Goal: Task Accomplishment & Management: Manage account settings

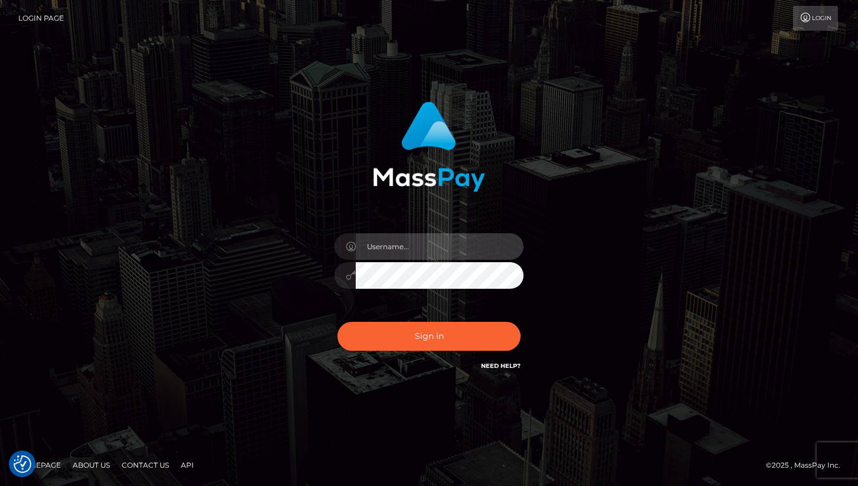
type input "cheli"
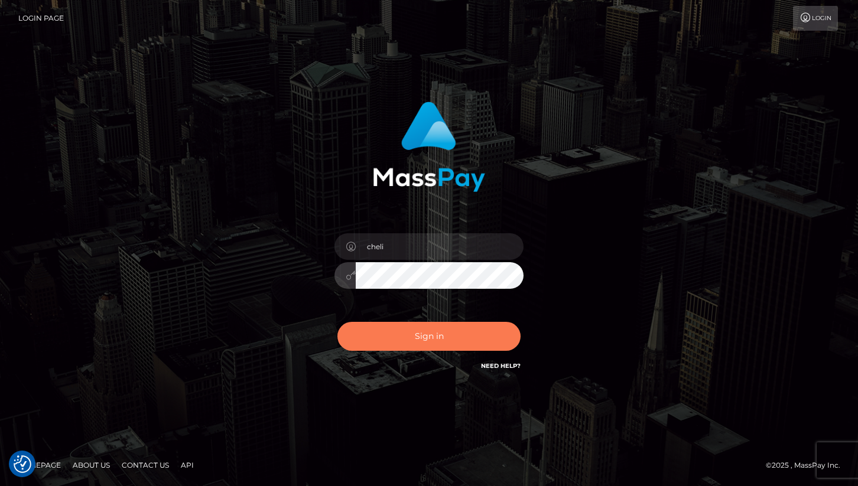
click at [382, 329] on button "Sign in" at bounding box center [428, 336] width 183 height 29
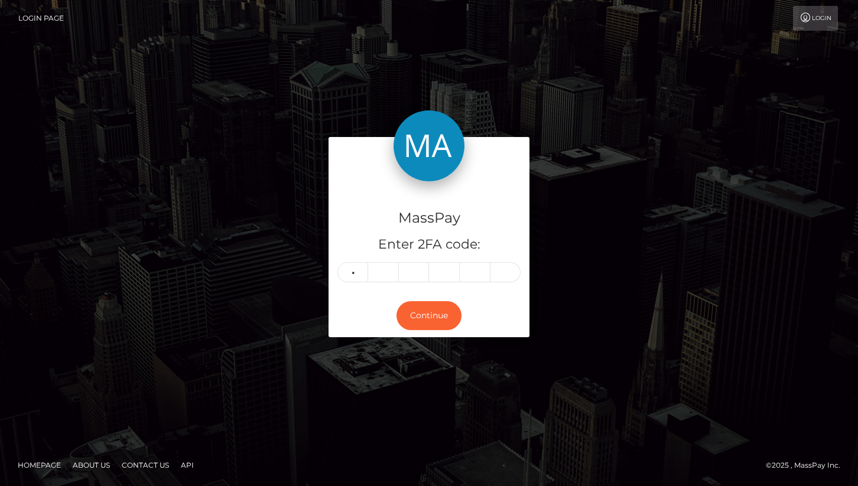
type input "5"
type input "8"
type input "2"
type input "4"
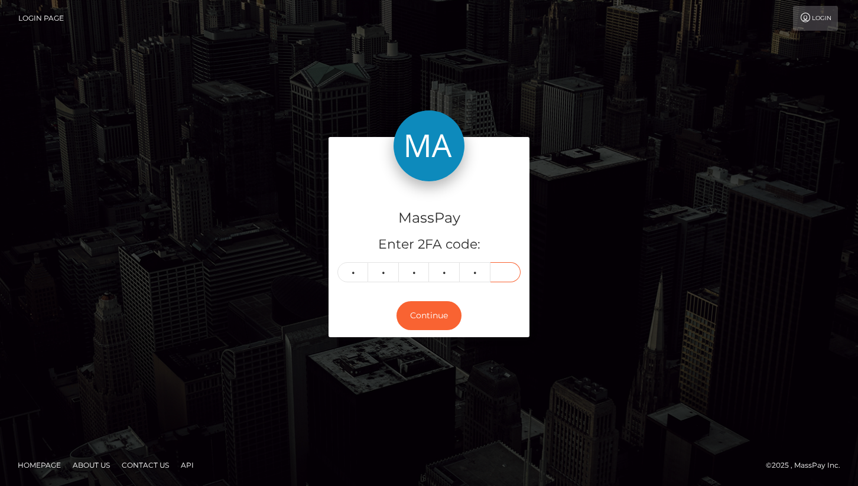
type input "1"
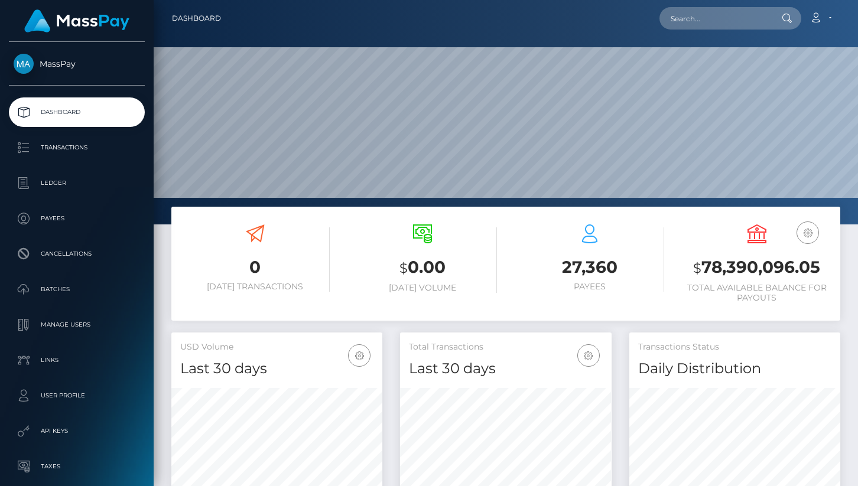
scroll to position [209, 211]
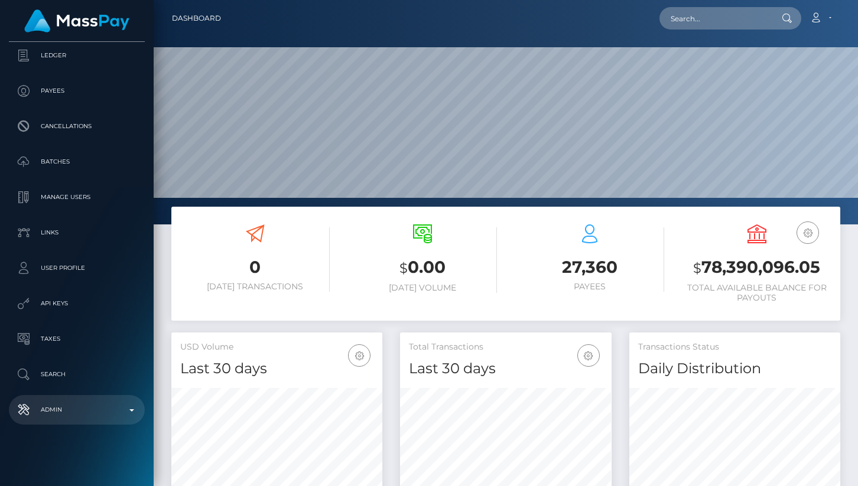
click at [82, 406] on p "Admin" at bounding box center [77, 410] width 126 height 18
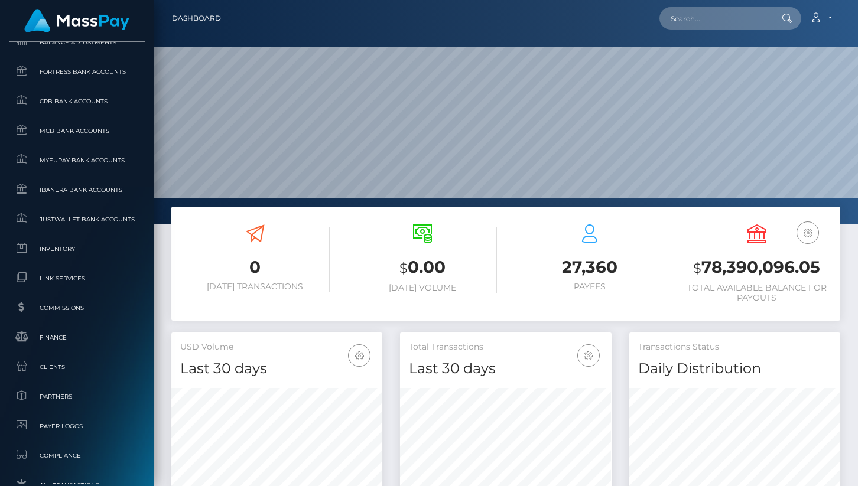
scroll to position [569, 0]
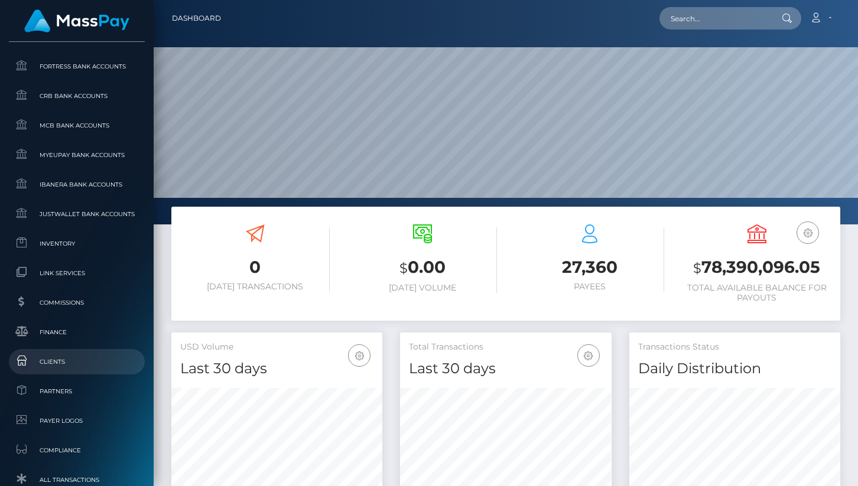
click at [62, 365] on span "Clients" at bounding box center [77, 362] width 126 height 14
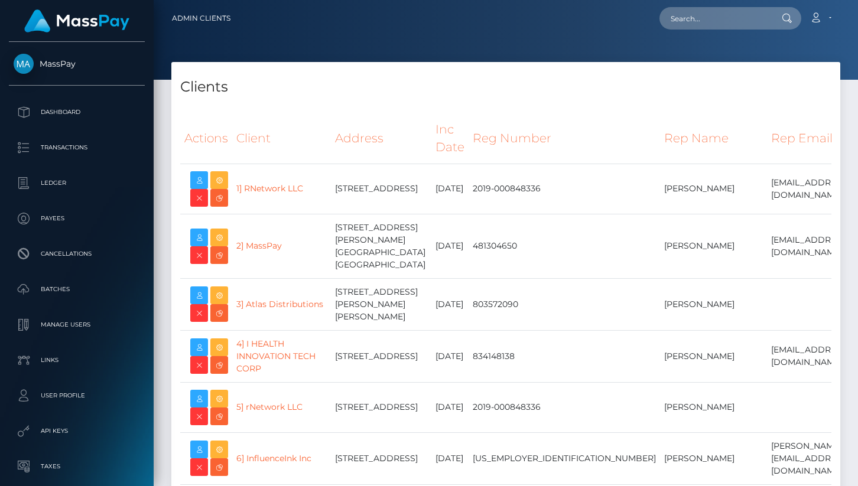
select select "223"
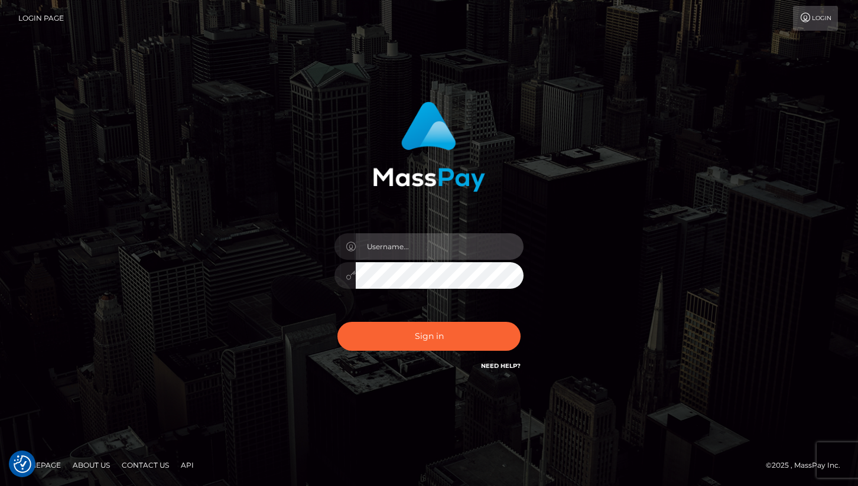
type input "cheli"
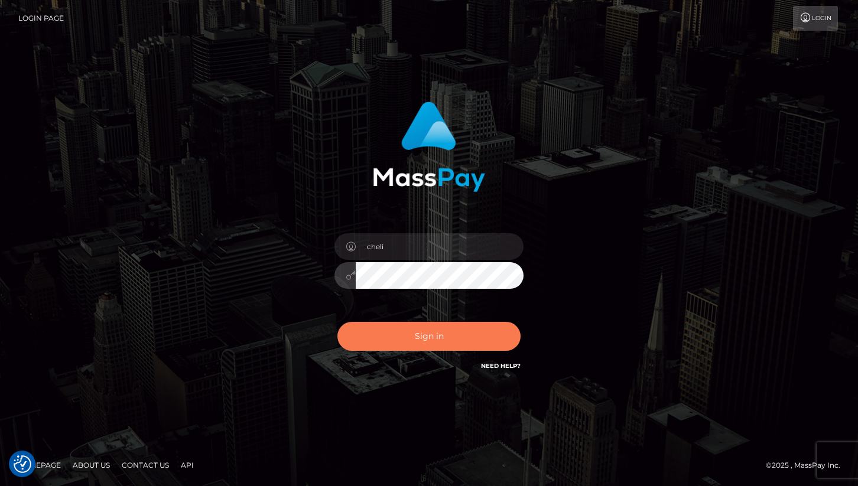
click at [377, 334] on button "Sign in" at bounding box center [428, 336] width 183 height 29
click at [415, 337] on button "Sign in" at bounding box center [428, 336] width 183 height 29
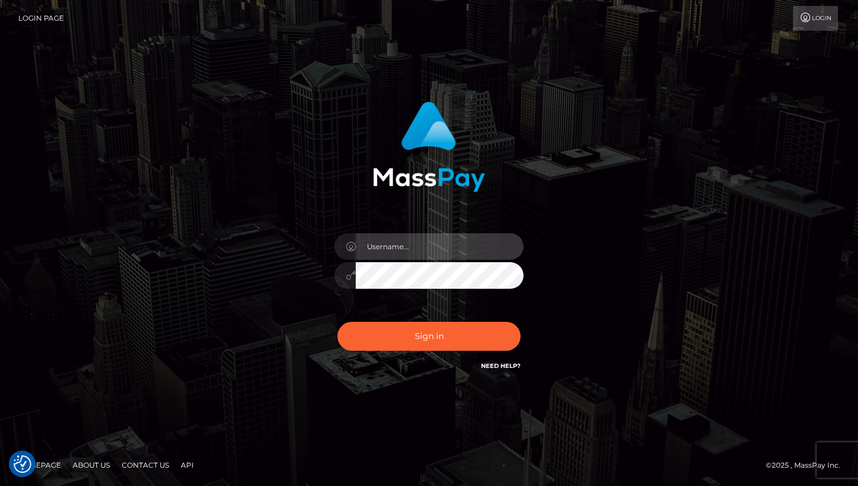
type input "cheli"
click at [374, 354] on div "Sign in Need Help?" at bounding box center [428, 341] width 207 height 53
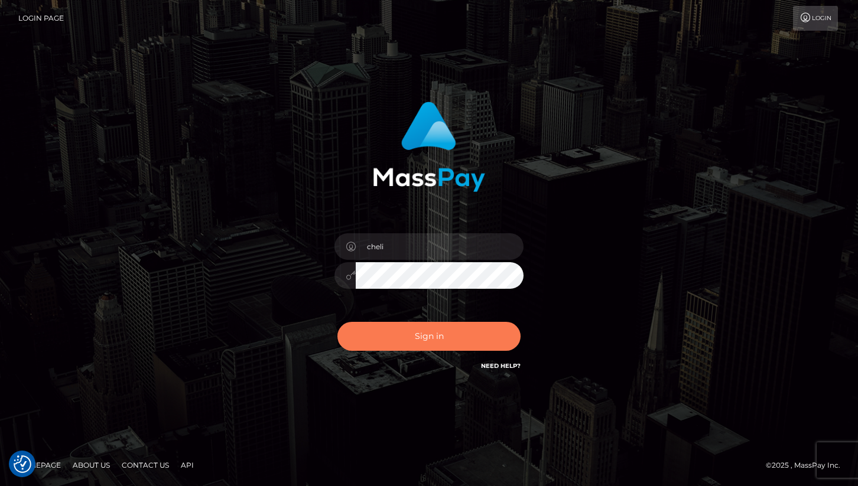
click at [378, 338] on button "Sign in" at bounding box center [428, 336] width 183 height 29
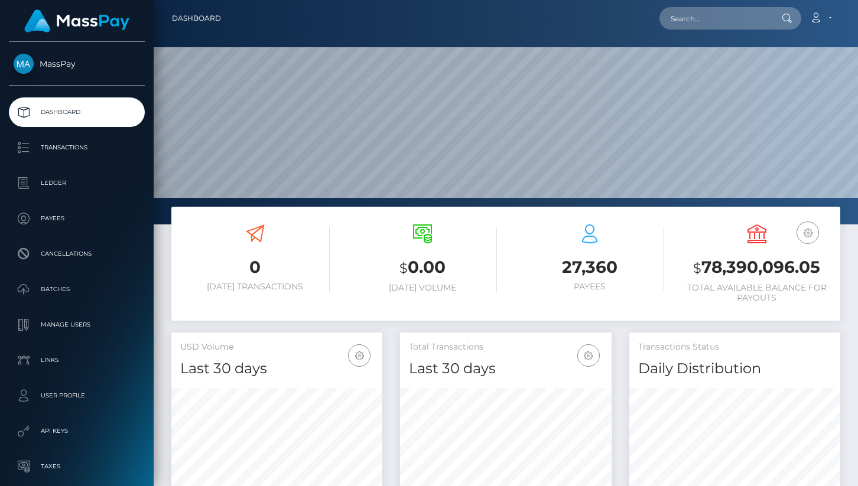
scroll to position [209, 211]
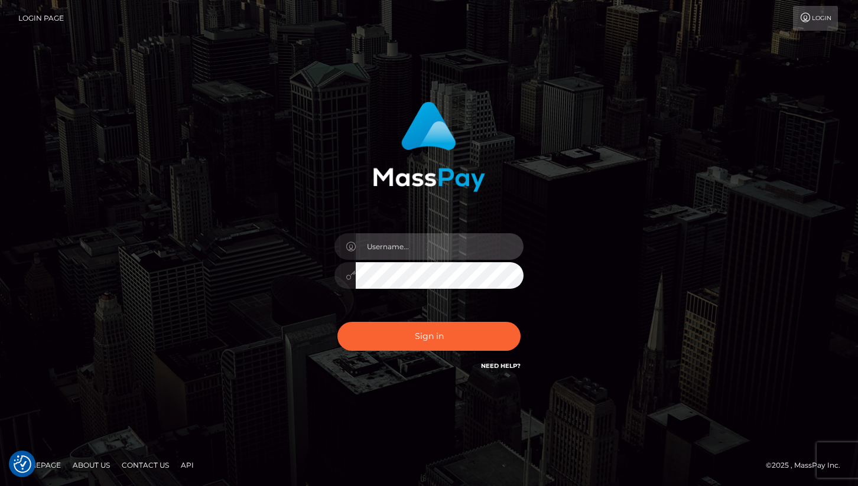
type input "cheli"
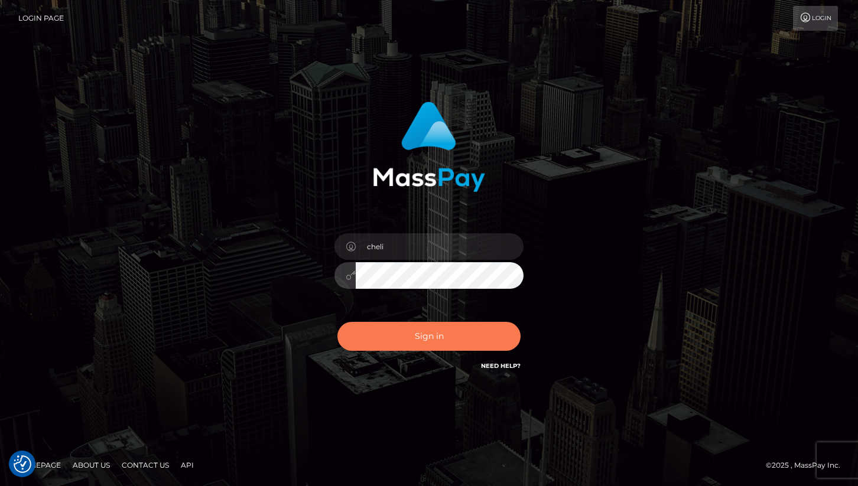
click at [386, 340] on button "Sign in" at bounding box center [428, 336] width 183 height 29
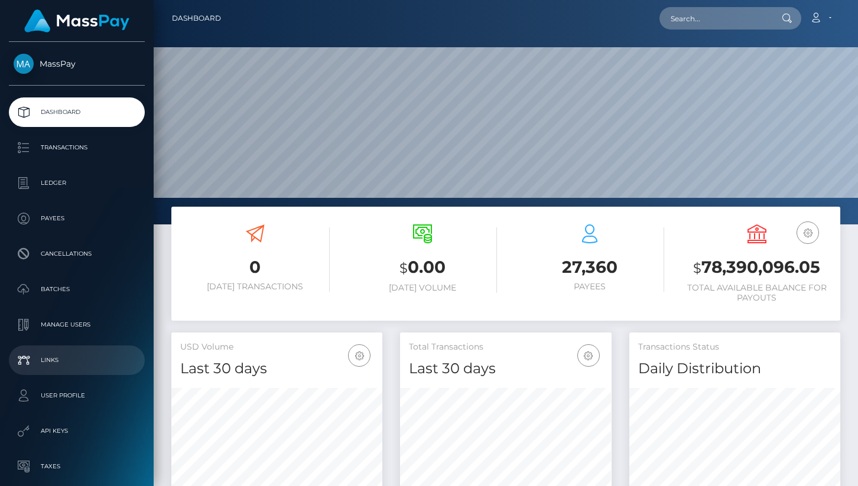
scroll to position [128, 0]
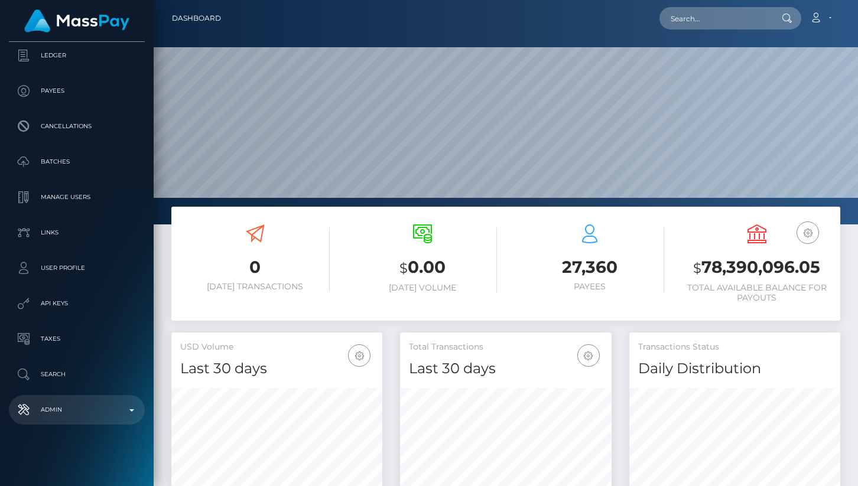
click at [96, 406] on p "Admin" at bounding box center [77, 410] width 126 height 18
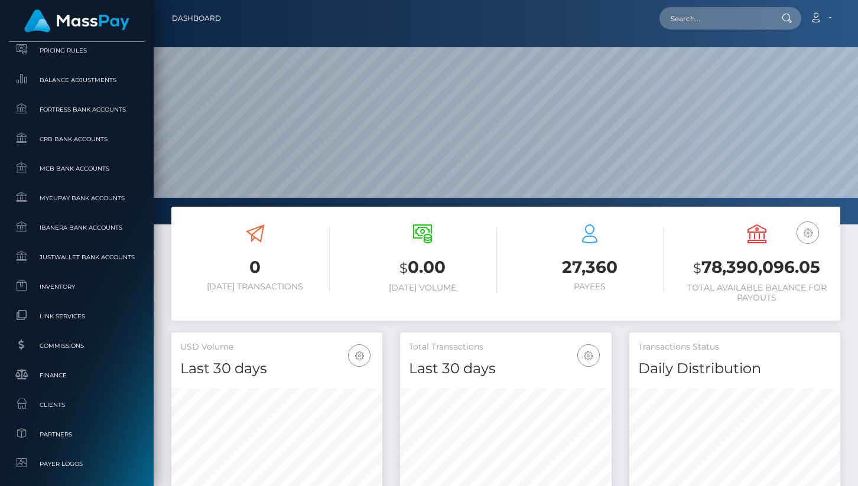
scroll to position [787, 0]
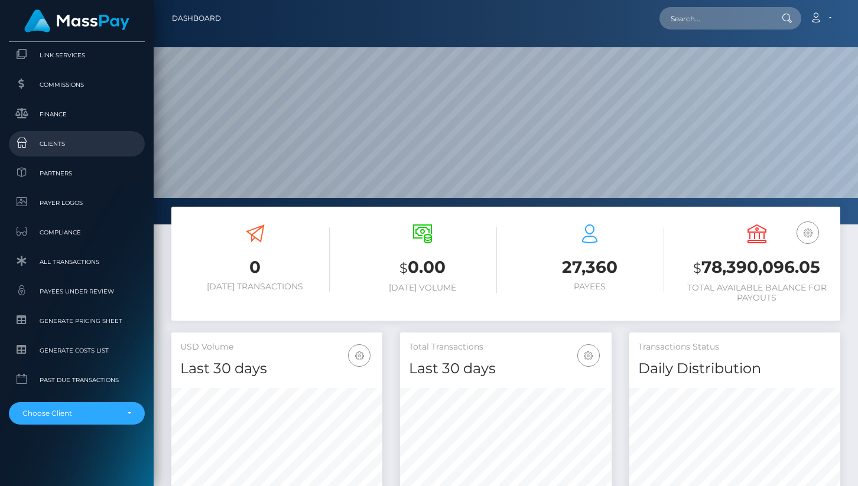
click at [77, 144] on span "Clients" at bounding box center [77, 144] width 126 height 14
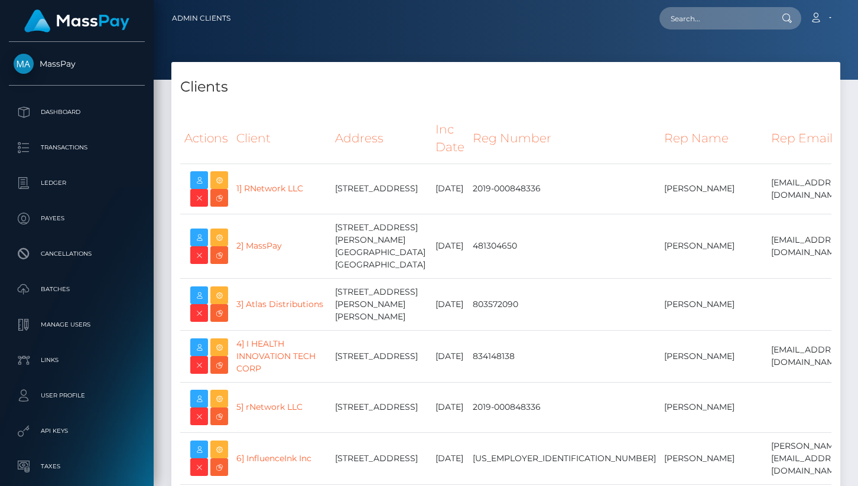
select select "223"
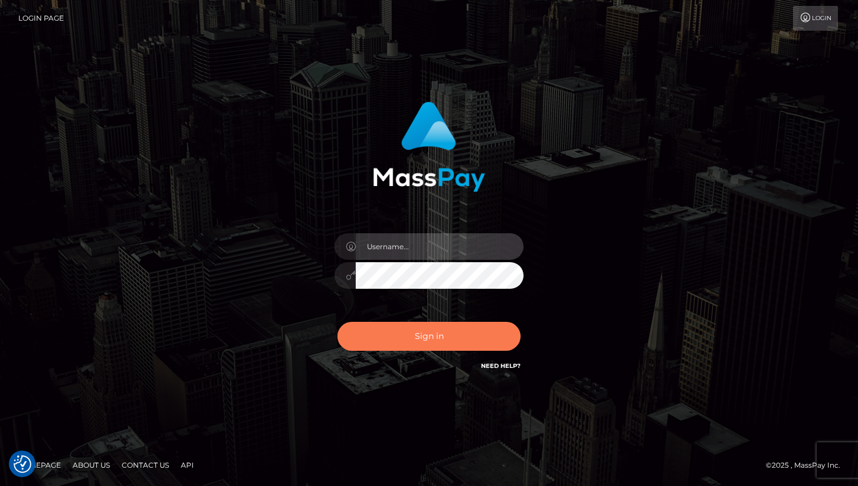
type input "cheli"
click at [411, 340] on button "Sign in" at bounding box center [428, 336] width 183 height 29
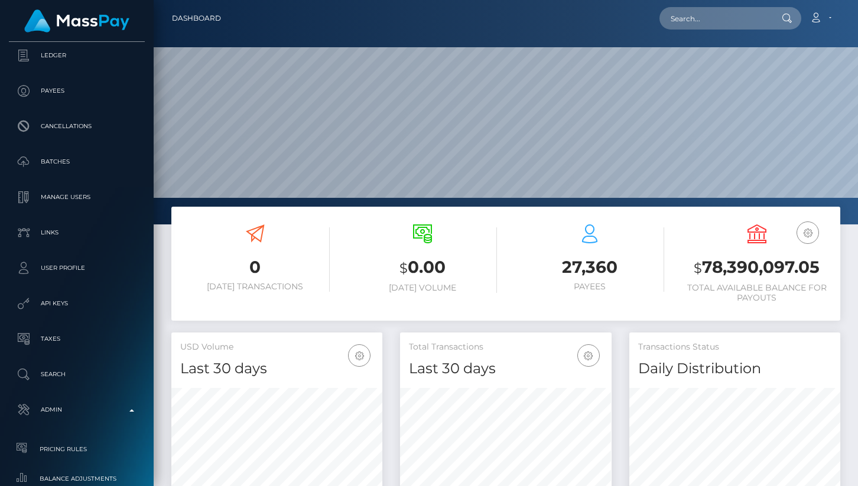
scroll to position [668, 0]
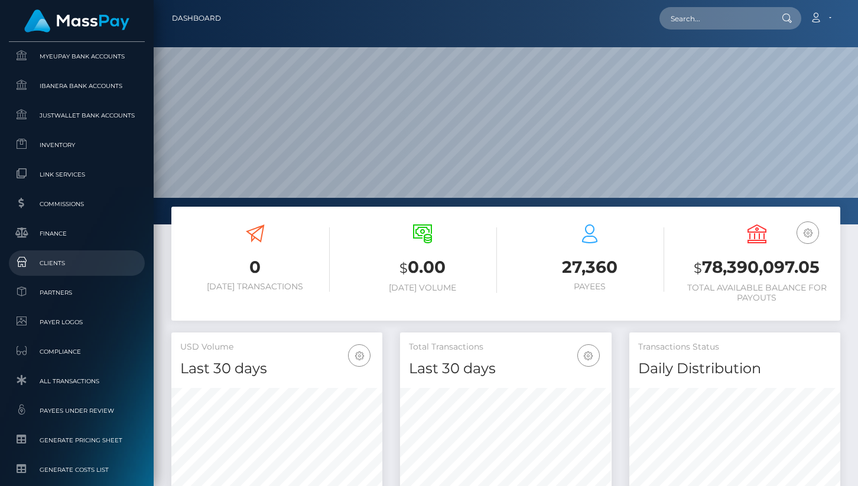
click at [60, 257] on span "Clients" at bounding box center [77, 263] width 126 height 14
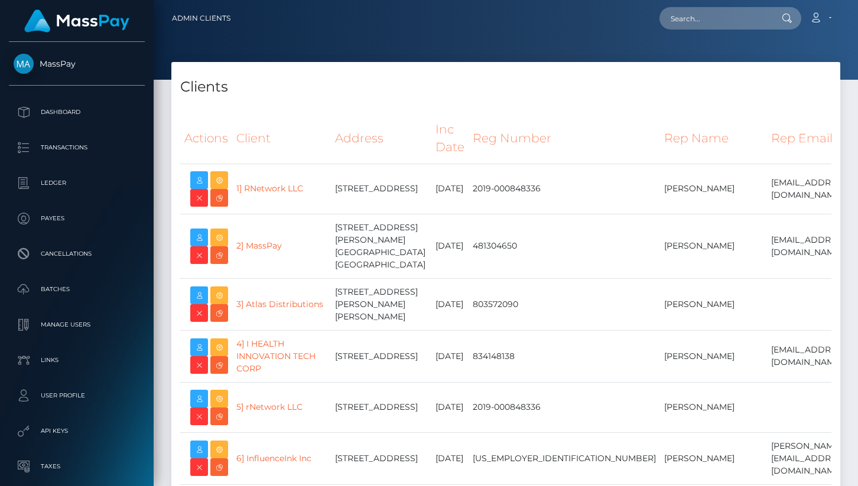
select select "223"
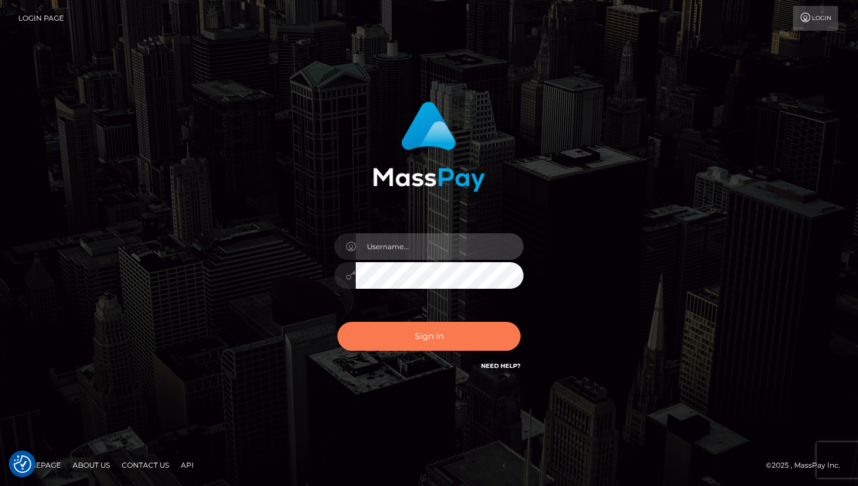
type input "cheli"
click at [411, 338] on button "Sign in" at bounding box center [428, 336] width 183 height 29
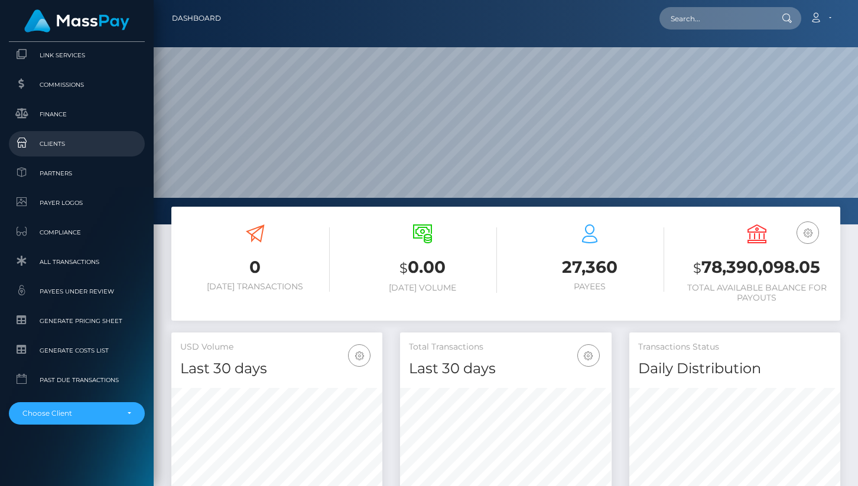
click at [73, 144] on span "Clients" at bounding box center [77, 144] width 126 height 14
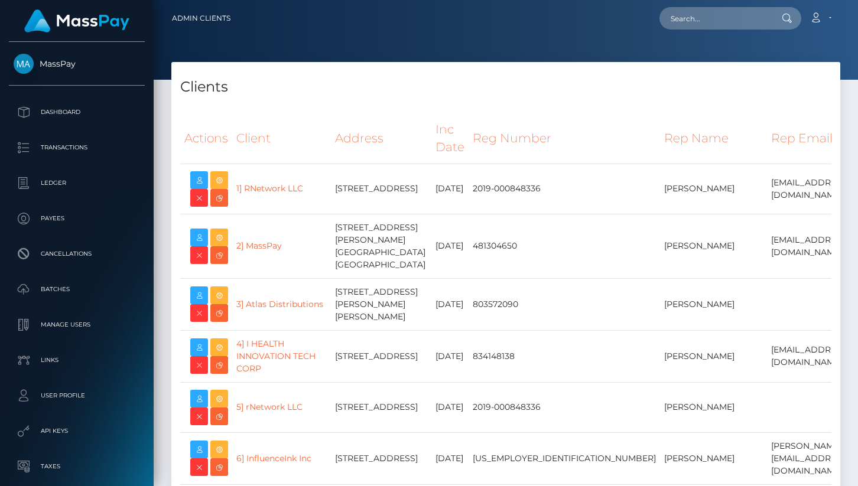
select select "223"
click at [262, 246] on link "2] MassPay" at bounding box center [258, 245] width 45 height 11
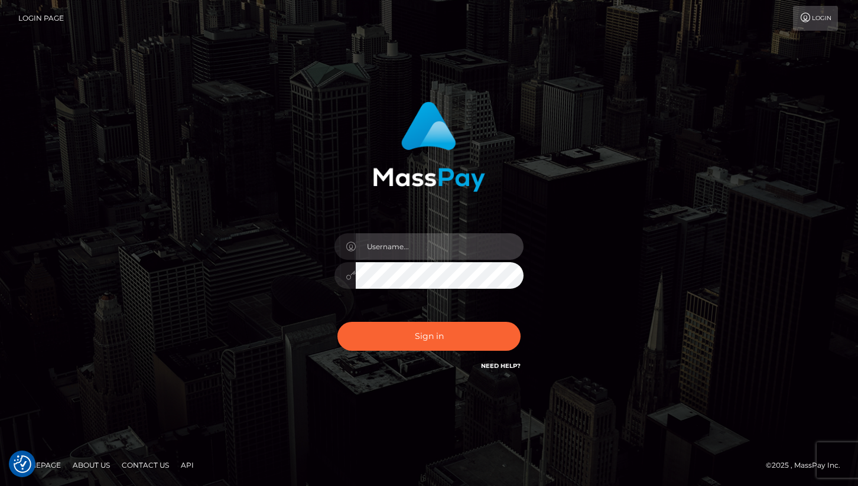
type input "cheli"
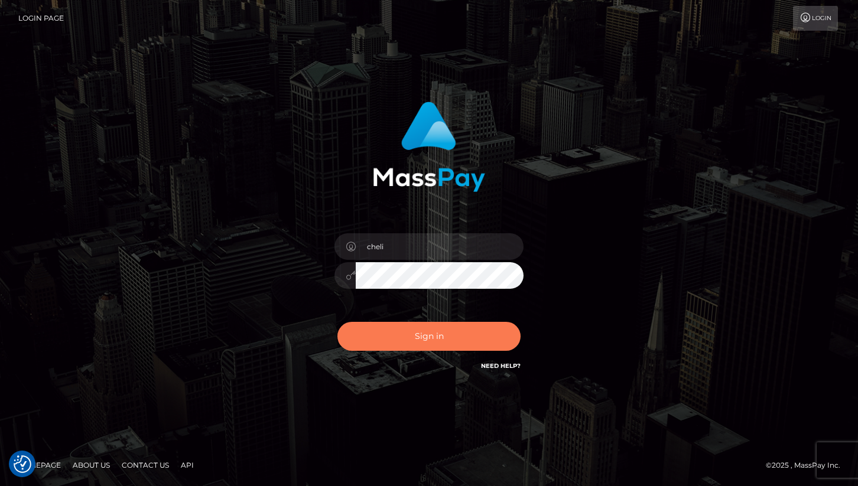
click at [395, 344] on button "Sign in" at bounding box center [428, 336] width 183 height 29
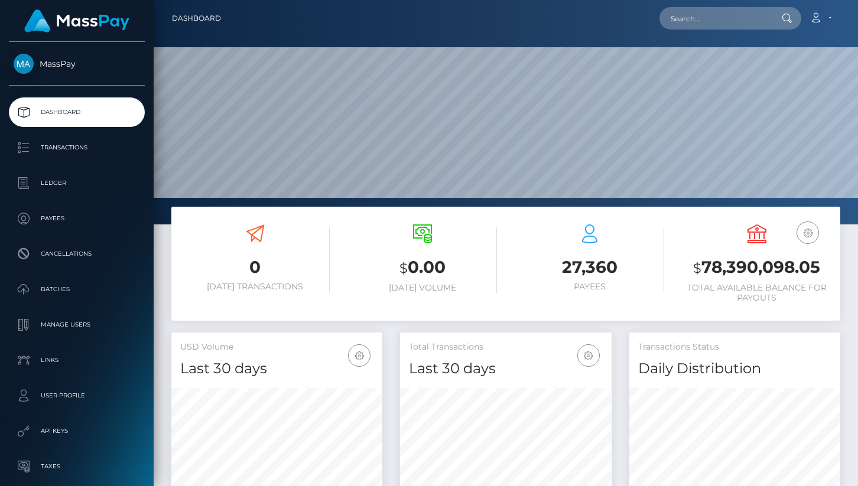
scroll to position [128, 0]
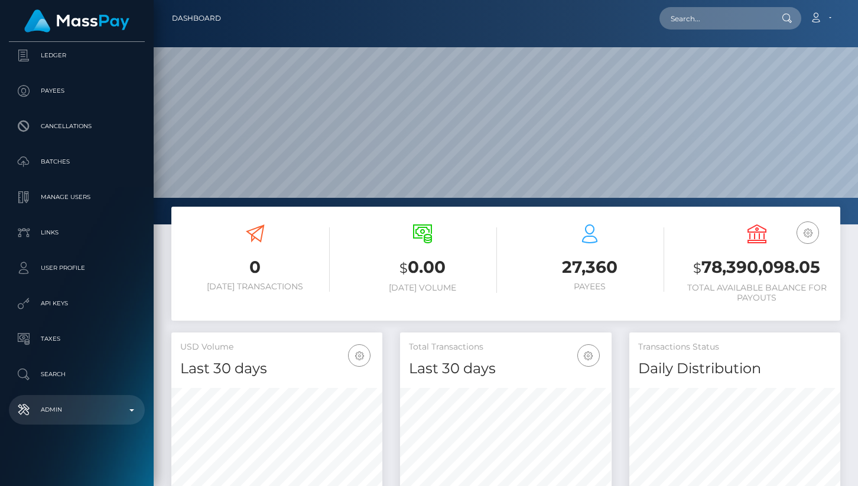
click at [71, 417] on p "Admin" at bounding box center [77, 410] width 126 height 18
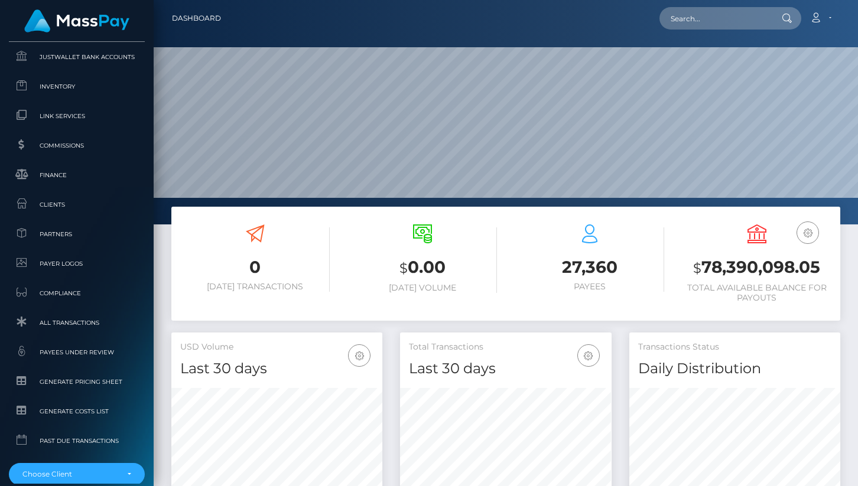
scroll to position [787, 0]
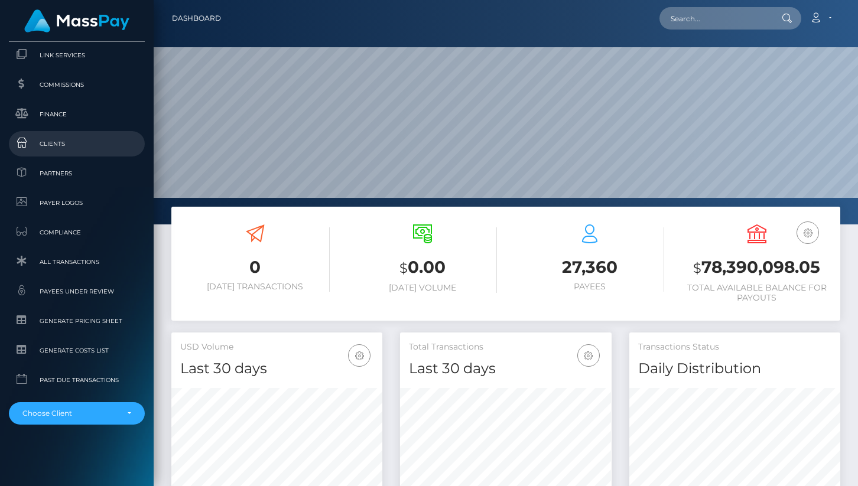
click at [67, 148] on span "Clients" at bounding box center [77, 144] width 126 height 14
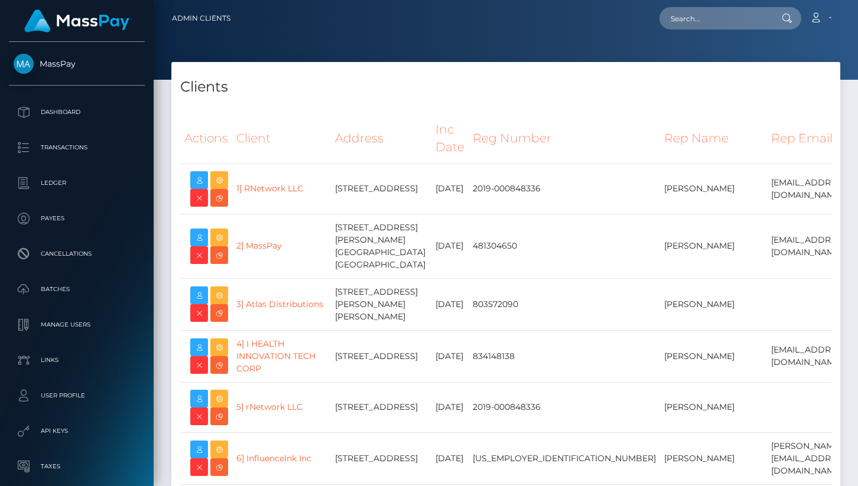
select select "223"
click at [255, 243] on link "2] MassPay" at bounding box center [258, 245] width 45 height 11
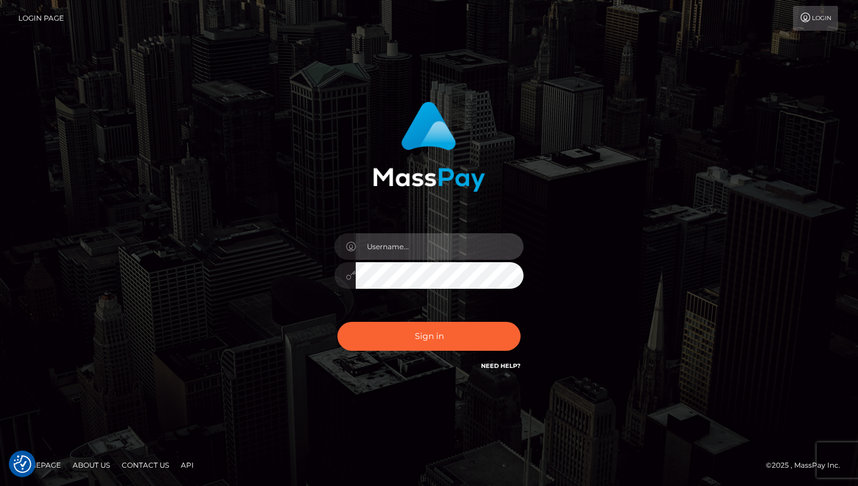
type input "cheli"
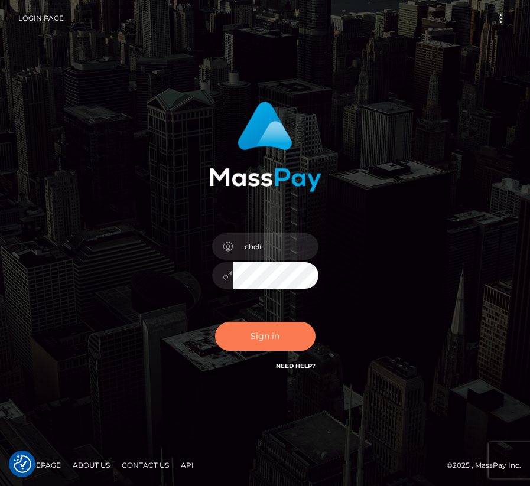
click at [228, 343] on button "Sign in" at bounding box center [265, 336] width 100 height 29
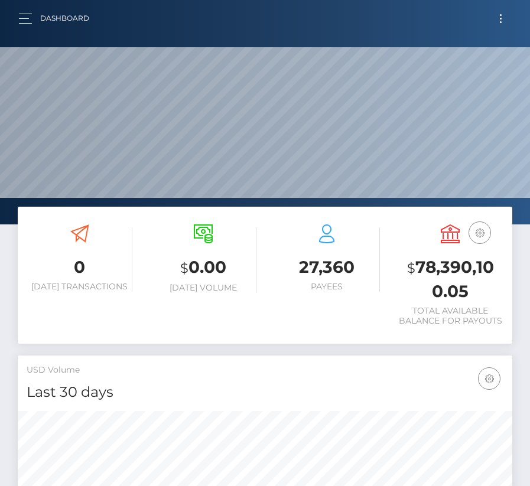
scroll to position [209, 238]
click at [30, 18] on span "button" at bounding box center [25, 18] width 13 height 1
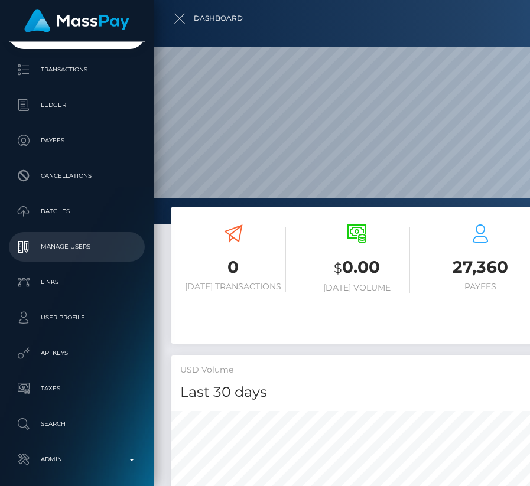
scroll to position [128, 0]
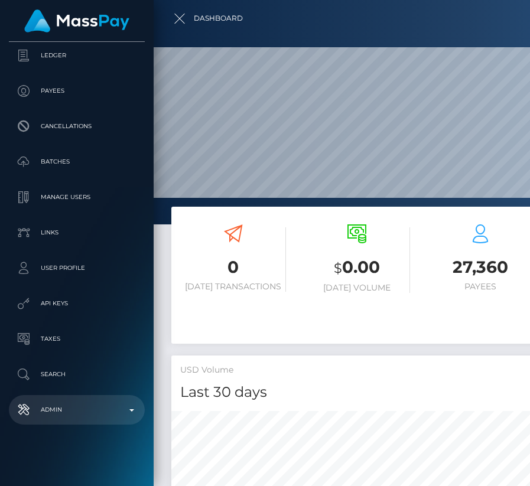
click at [61, 412] on p "Admin" at bounding box center [77, 410] width 126 height 18
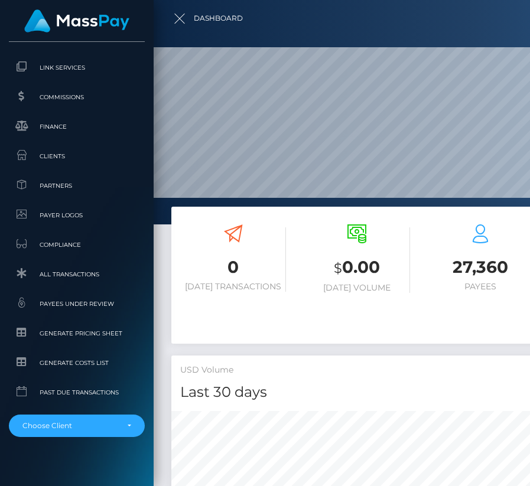
scroll to position [787, 0]
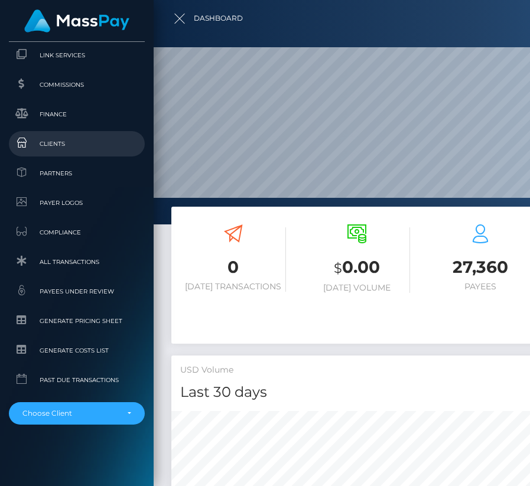
click at [66, 141] on span "Clients" at bounding box center [77, 144] width 126 height 14
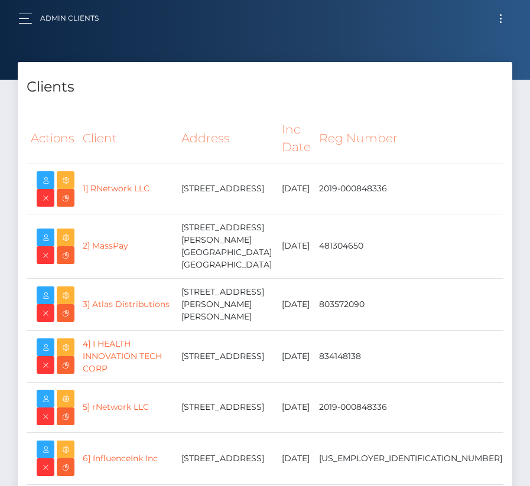
select select "223"
click at [116, 242] on link "2] MassPay" at bounding box center [105, 245] width 45 height 11
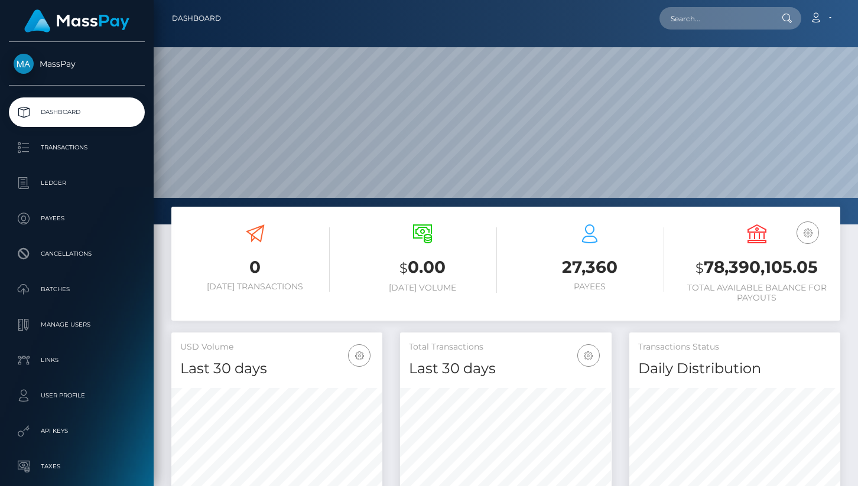
scroll to position [209, 211]
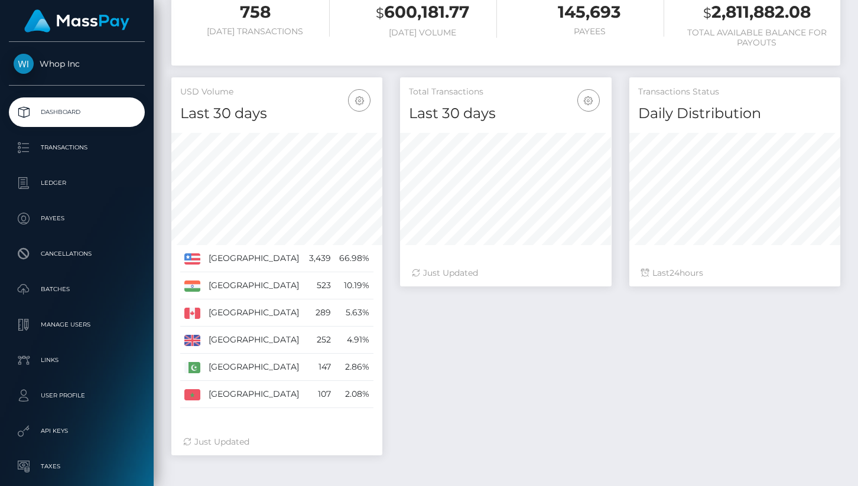
scroll to position [295, 0]
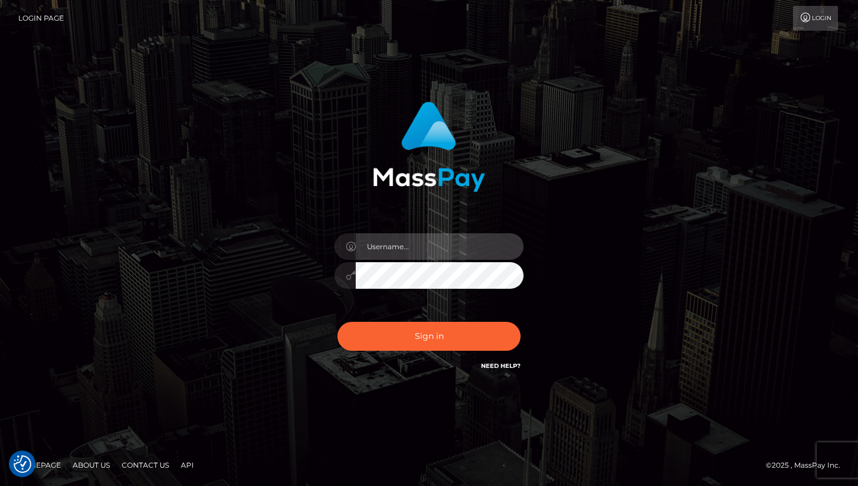
type input "cheli"
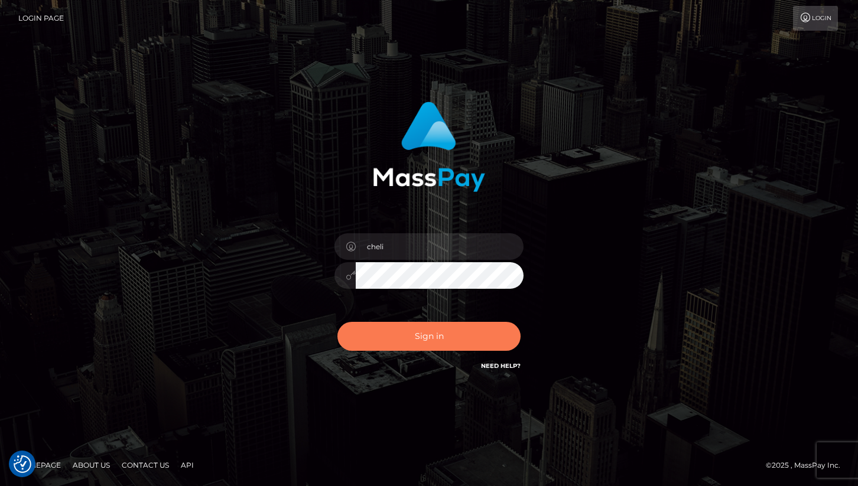
click at [402, 327] on button "Sign in" at bounding box center [428, 336] width 183 height 29
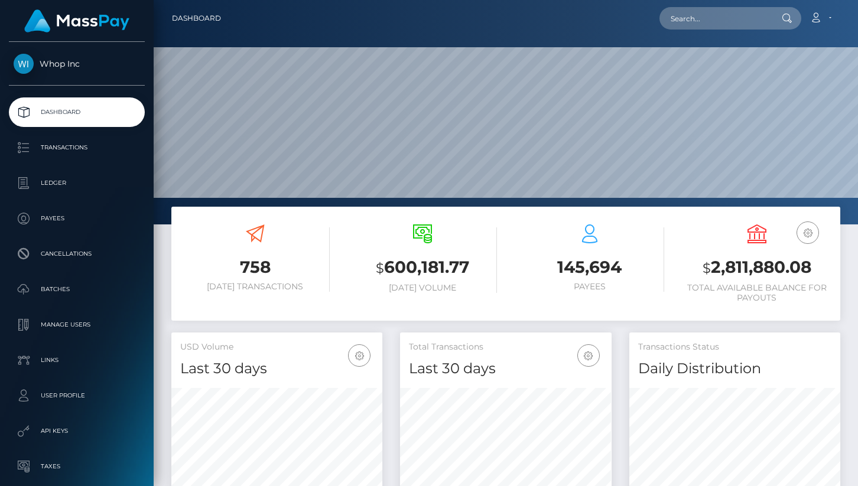
scroll to position [209, 211]
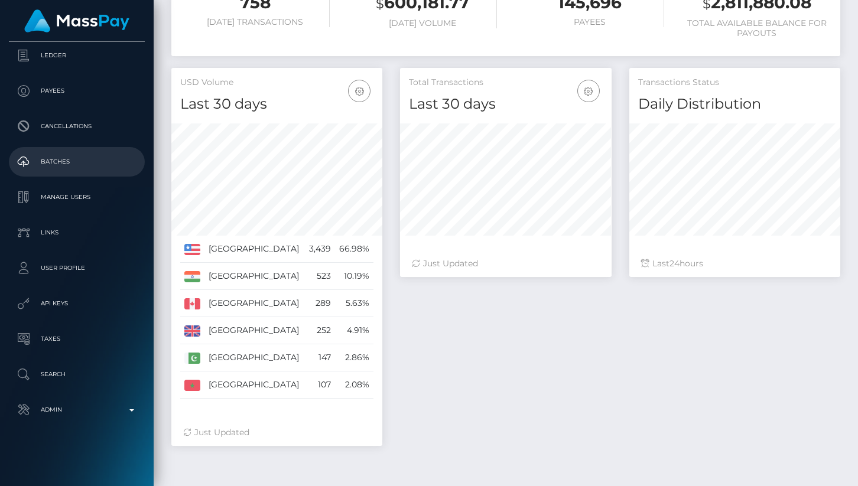
scroll to position [269, 0]
